Goal: Transaction & Acquisition: Purchase product/service

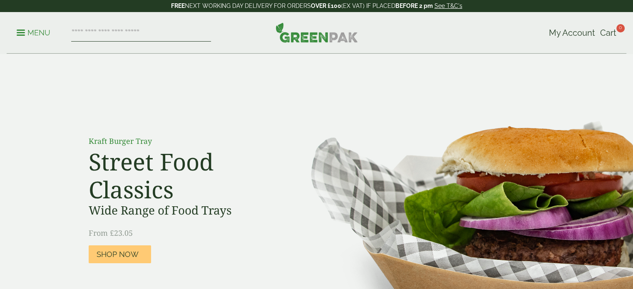
click at [147, 35] on input "search" at bounding box center [141, 32] width 140 height 17
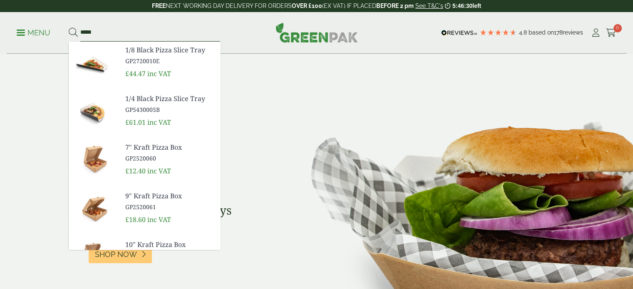
type input "*****"
click at [142, 148] on span "7" Kraft Pizza Box" at bounding box center [169, 147] width 88 height 10
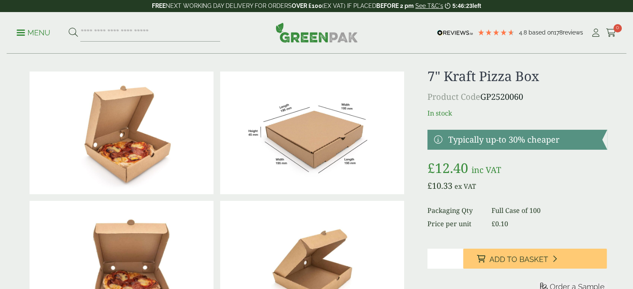
scroll to position [13, 0]
click at [471, 141] on link at bounding box center [517, 139] width 179 height 20
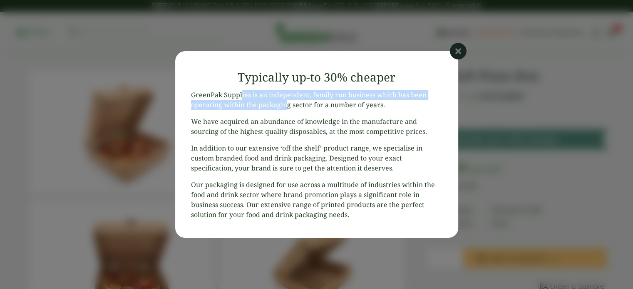
drag, startPoint x: 242, startPoint y: 92, endPoint x: 285, endPoint y: 103, distance: 44.3
click at [285, 103] on p "GreenPak Supplies is an independent, family run business which has been operati…" at bounding box center [316, 100] width 251 height 20
click at [460, 52] on icon at bounding box center [458, 51] width 17 height 17
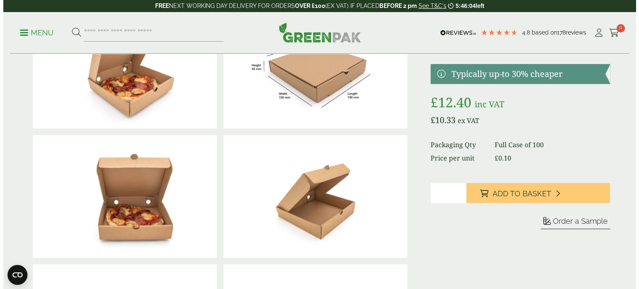
scroll to position [94, 0]
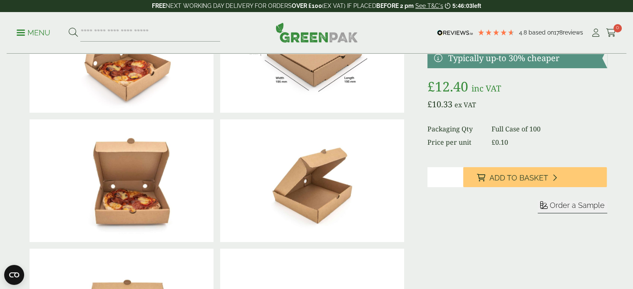
drag, startPoint x: 438, startPoint y: 181, endPoint x: 424, endPoint y: 181, distance: 13.3
click at [424, 181] on div at bounding box center [316, 246] width 591 height 518
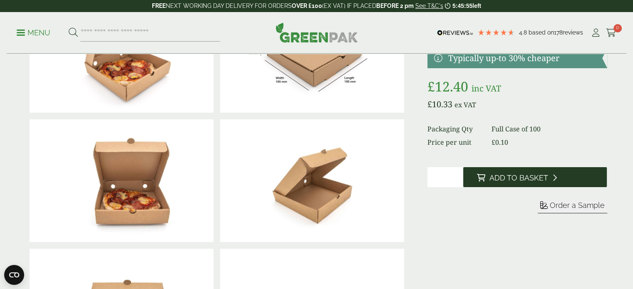
type input "**"
click at [521, 181] on span "Add to Basket" at bounding box center [518, 178] width 59 height 9
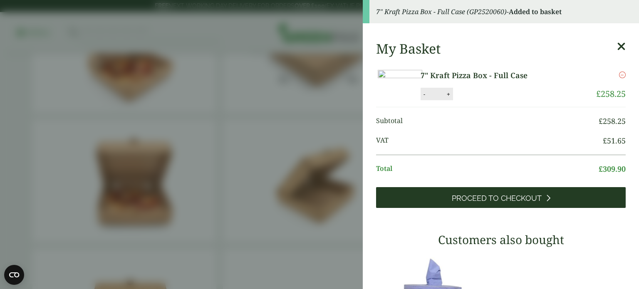
click at [473, 203] on span "Proceed to Checkout" at bounding box center [497, 198] width 90 height 9
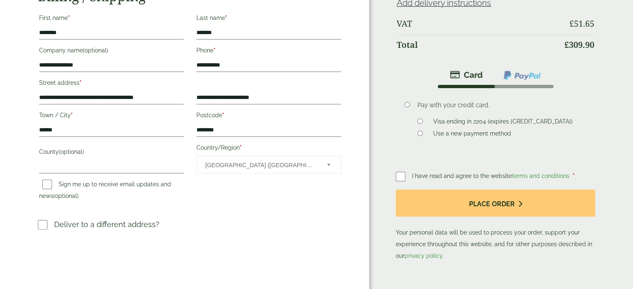
scroll to position [210, 0]
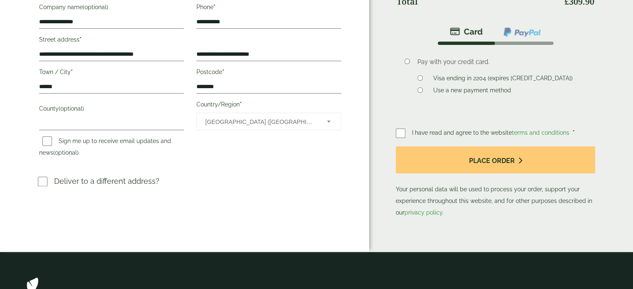
click at [400, 175] on div "I have read and agree to the website terms and conditions * Place order Your pe…" at bounding box center [495, 172] width 199 height 91
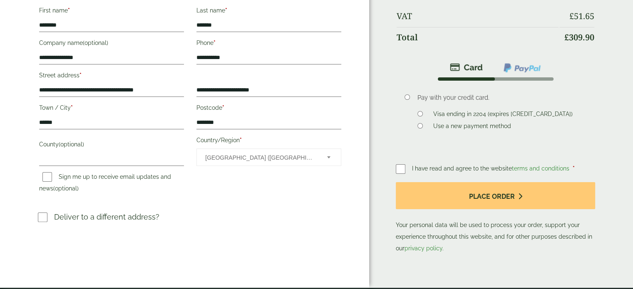
scroll to position [174, 0]
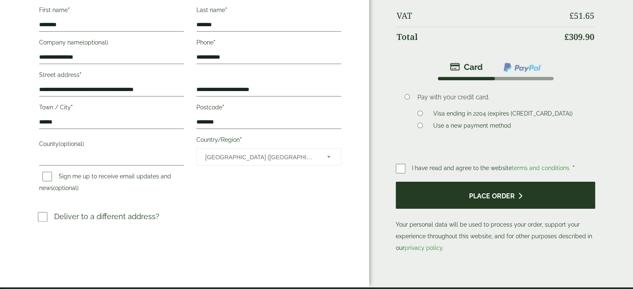
click at [483, 191] on button "Place order" at bounding box center [495, 195] width 199 height 27
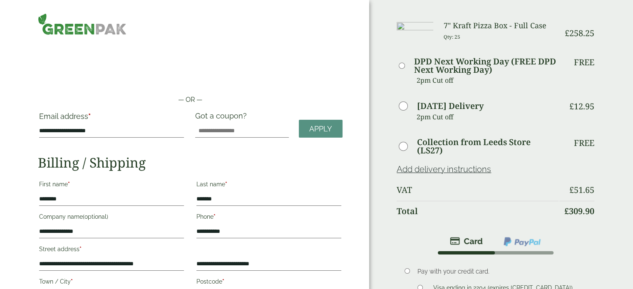
scroll to position [138, 0]
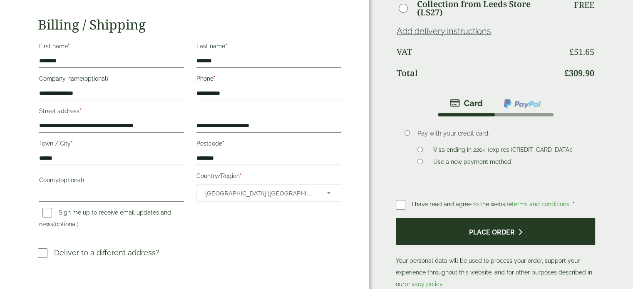
click at [477, 229] on button "Place order" at bounding box center [495, 231] width 199 height 27
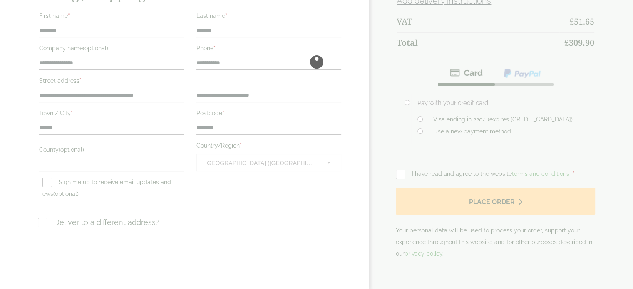
scroll to position [172, 0]
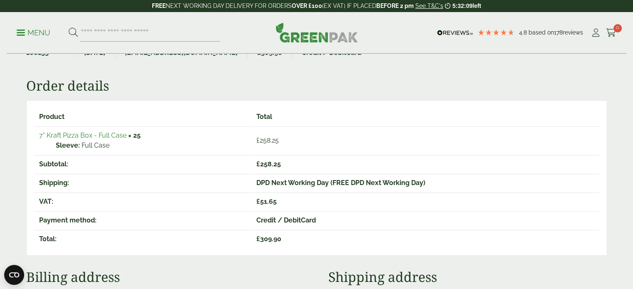
scroll to position [102, 0]
